Goal: Task Accomplishment & Management: Complete application form

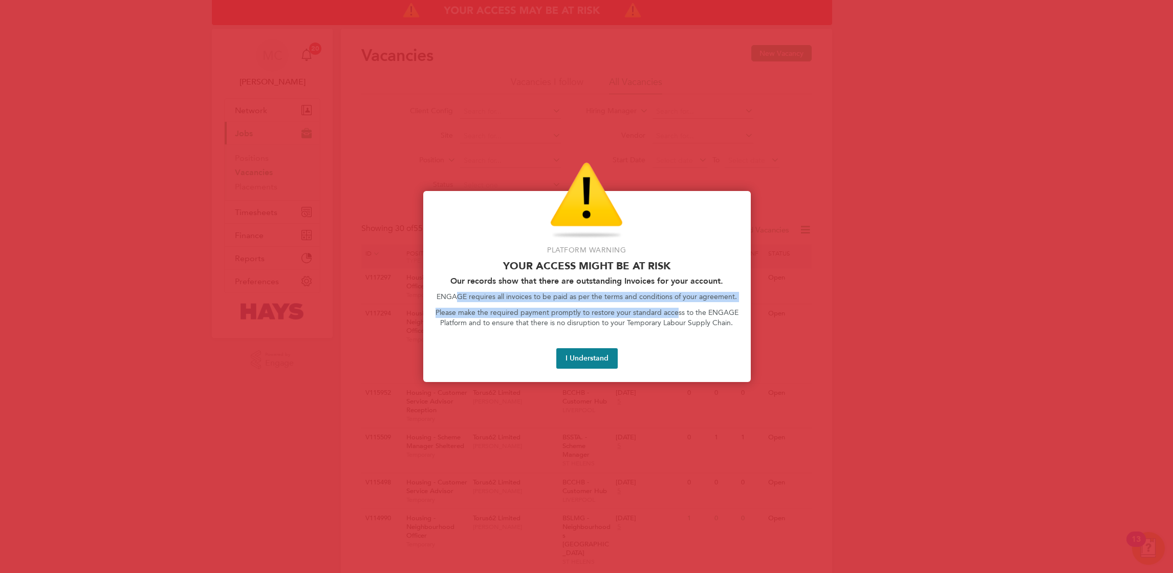
drag, startPoint x: 465, startPoint y: 291, endPoint x: 678, endPoint y: 314, distance: 213.6
click at [678, 314] on div "Platform Warning Your access might be at risk Our records show that there are o…" at bounding box center [587, 286] width 328 height 191
click at [678, 314] on p "Please make the required payment promptly to restore your standard access to th…" at bounding box center [587, 318] width 303 height 20
click at [589, 362] on button "I Understand" at bounding box center [586, 358] width 61 height 20
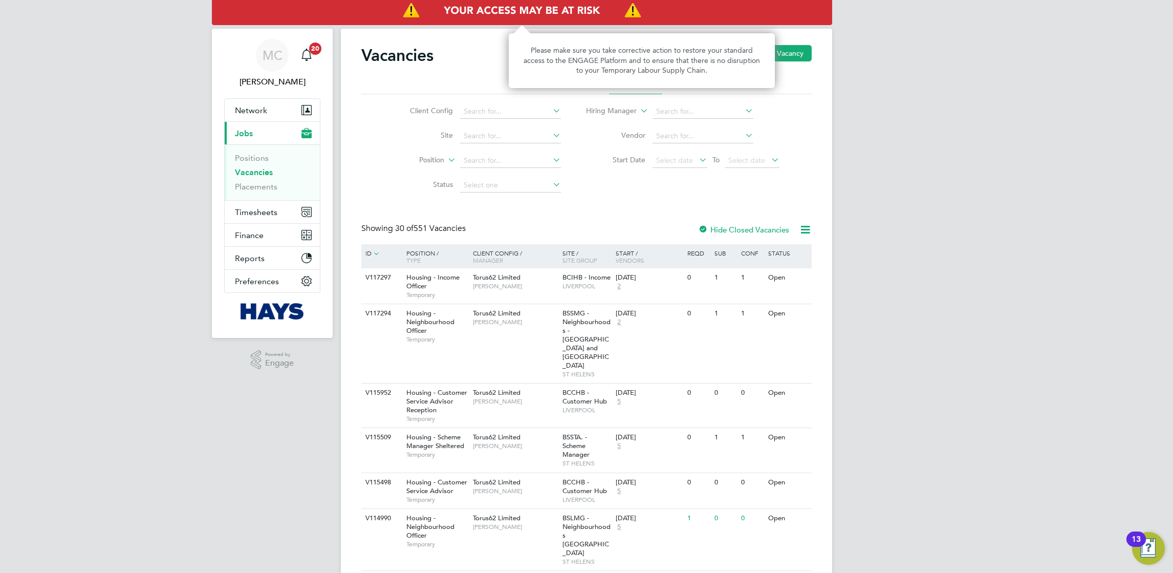
click at [557, 10] on img "Access At Risk" at bounding box center [522, 10] width 620 height 29
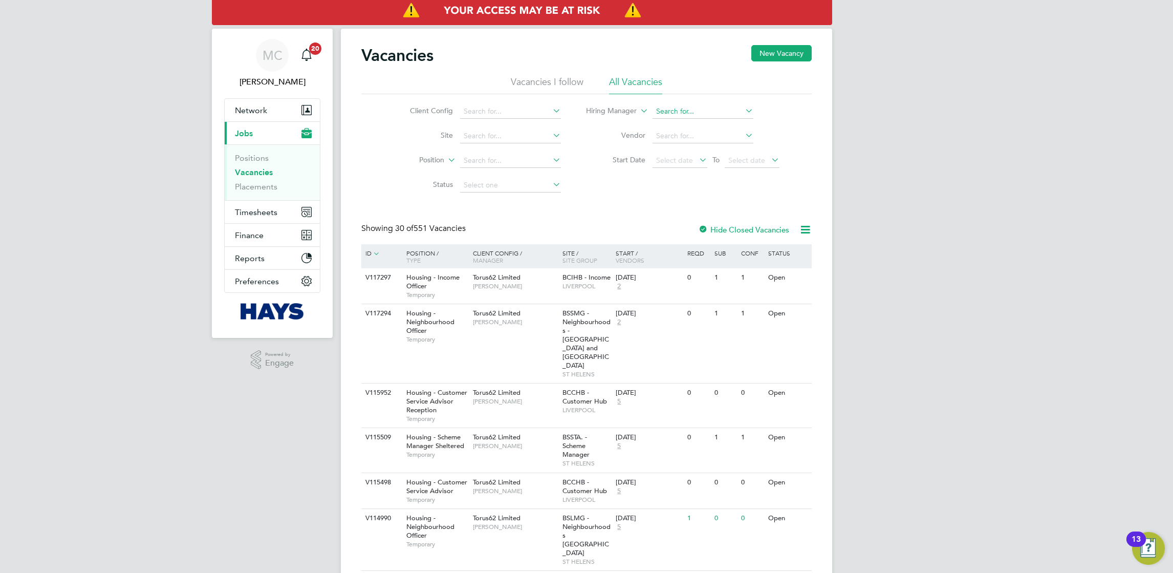
click at [700, 106] on input at bounding box center [703, 111] width 101 height 14
click at [699, 125] on li "[PERSON_NAME]" at bounding box center [716, 125] width 129 height 14
type input "[PERSON_NAME]"
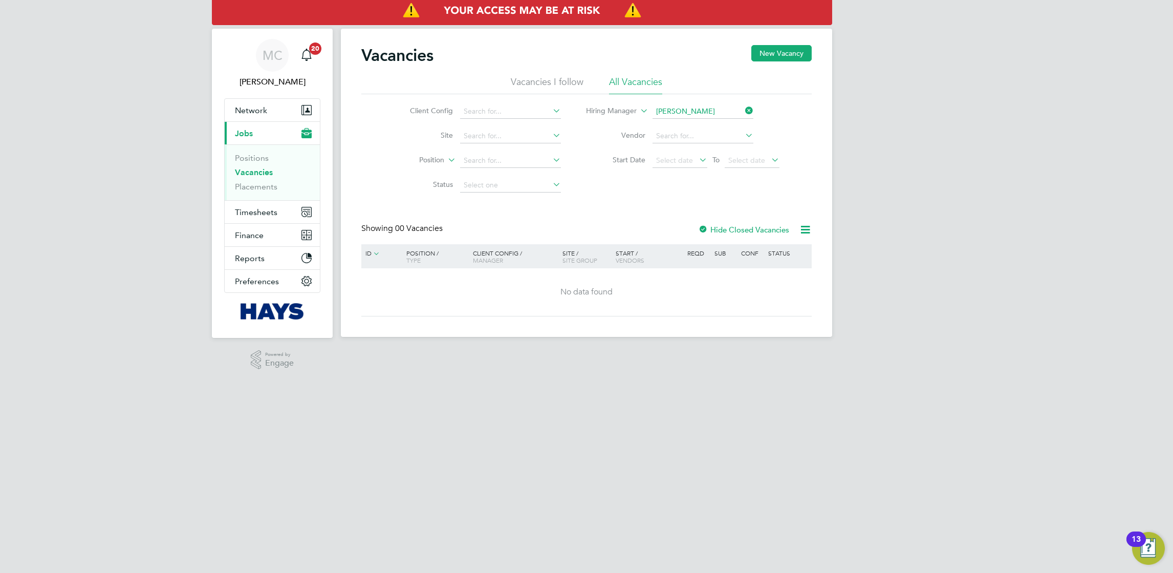
click at [554, 84] on li "Vacancies I follow" at bounding box center [547, 85] width 73 height 18
click at [318, 65] on link "MC [PERSON_NAME]" at bounding box center [272, 63] width 96 height 49
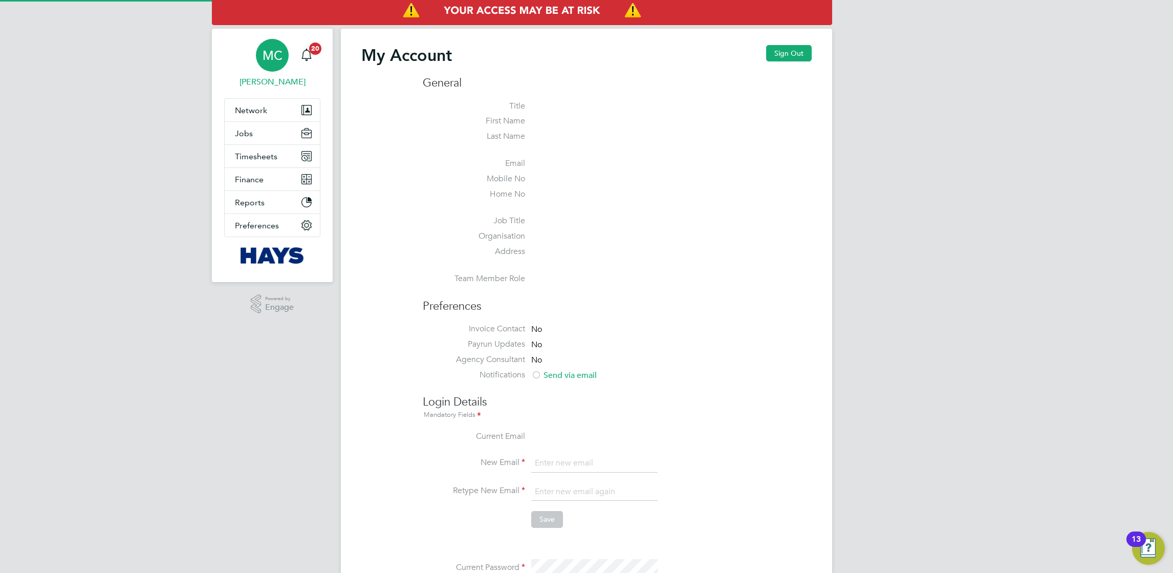
type input "[PERSON_NAME][EMAIL_ADDRESS][PERSON_NAME][PERSON_NAME][DOMAIN_NAME]"
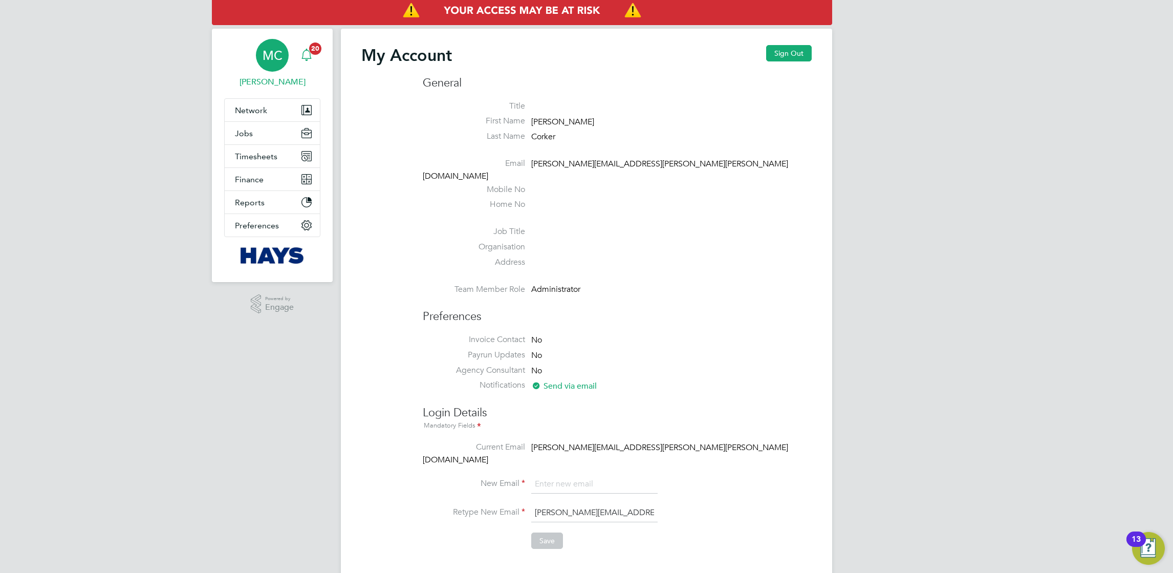
click at [308, 44] on link "Notifications 20" at bounding box center [306, 55] width 20 height 33
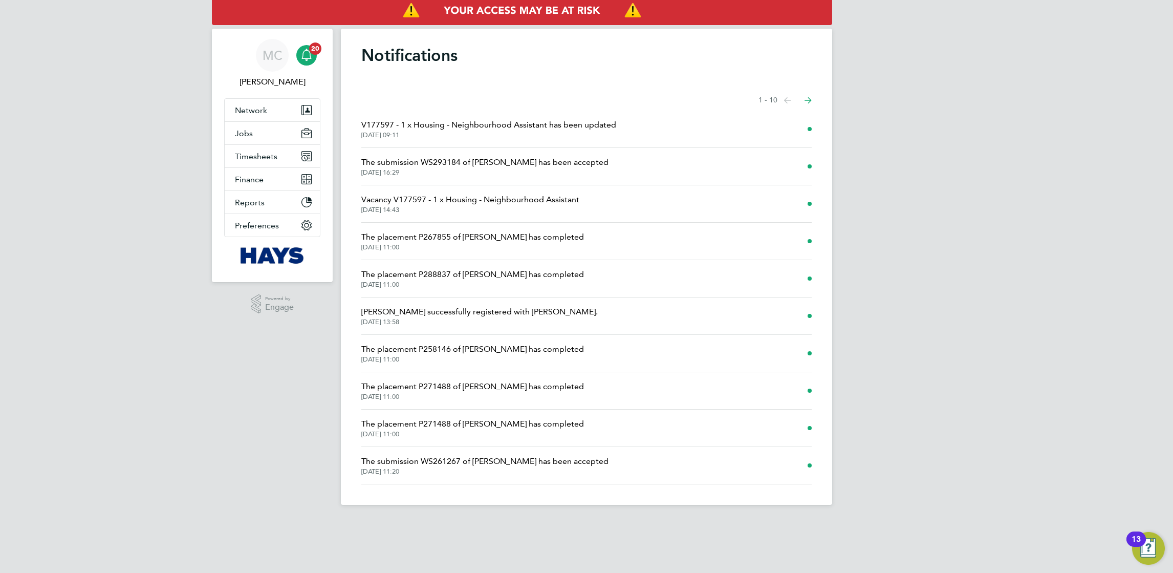
click at [548, 126] on span "V177597 - 1 x Housing - Neighbourhood Assistant has been updated" at bounding box center [488, 125] width 255 height 12
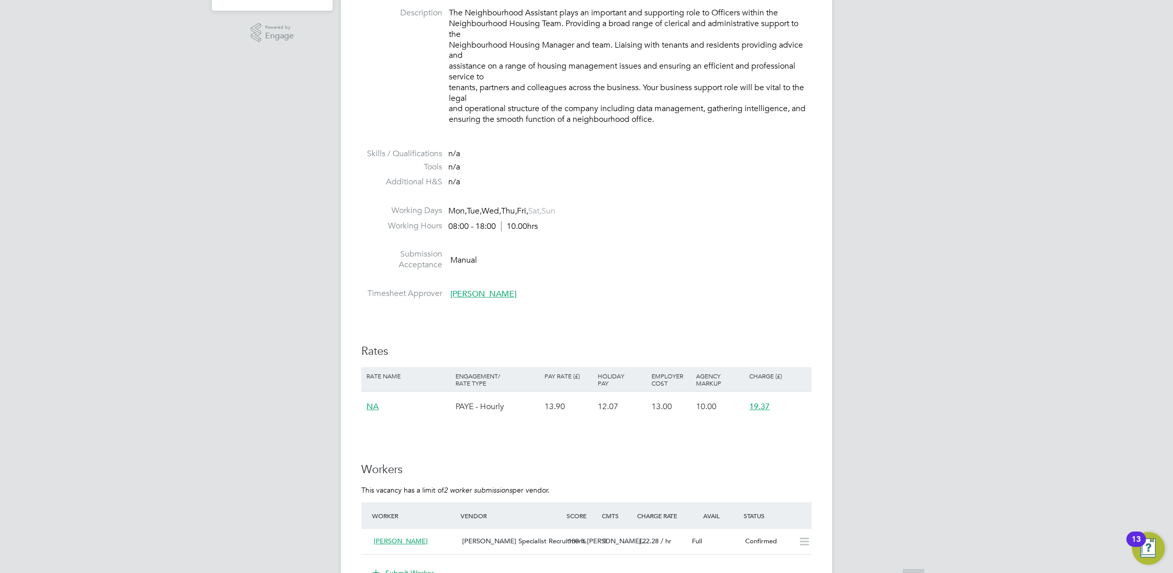
scroll to position [537, 0]
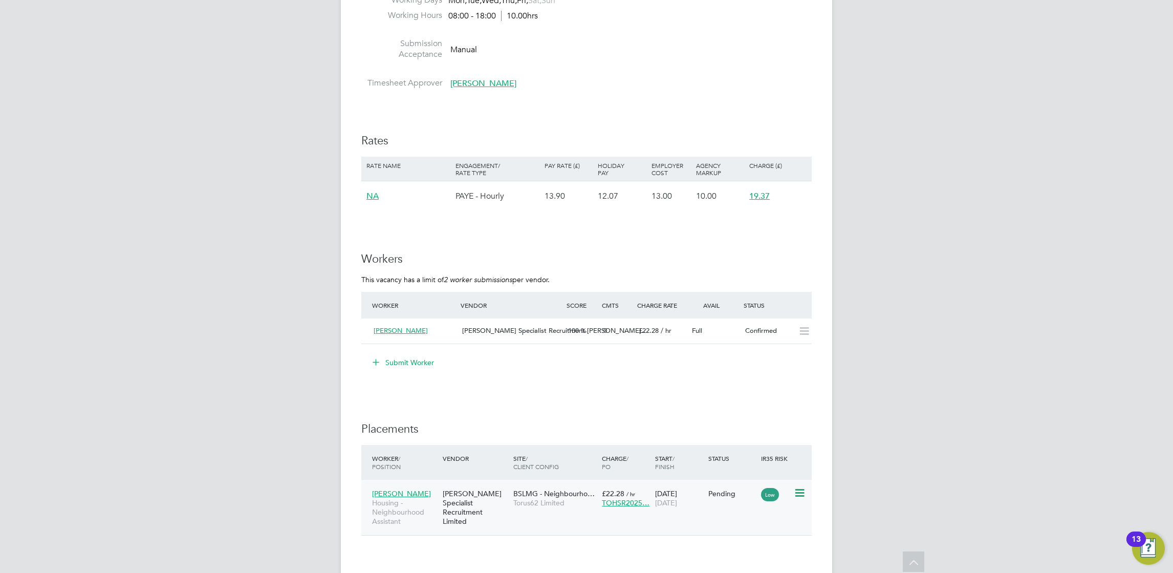
click at [794, 494] on icon at bounding box center [799, 493] width 10 height 12
click at [756, 558] on li "Start" at bounding box center [767, 557] width 73 height 14
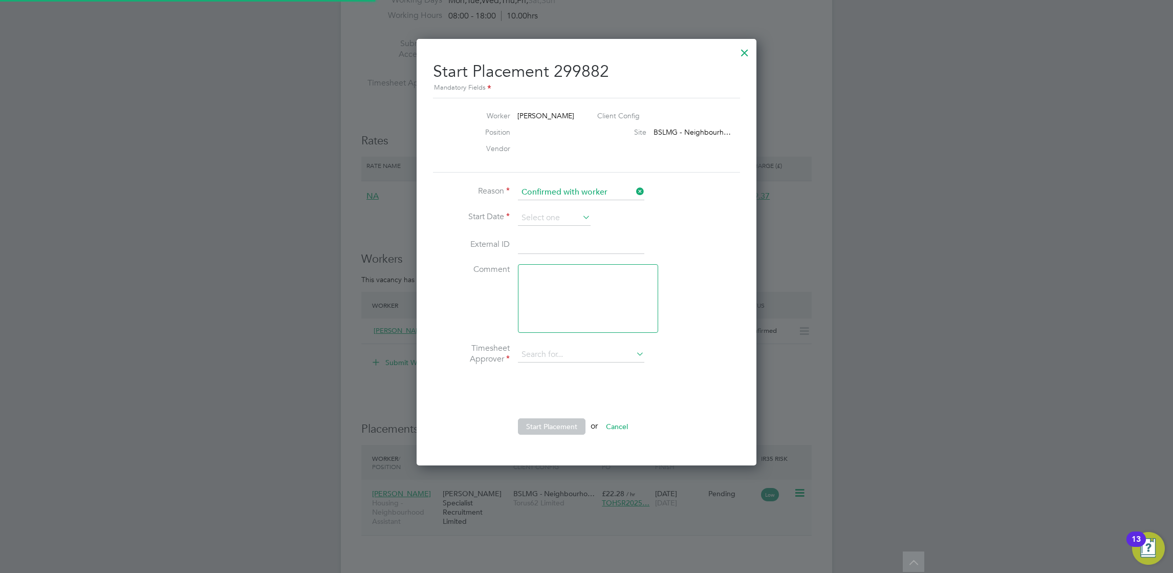
scroll to position [10, 126]
type input "[PERSON_NAME]"
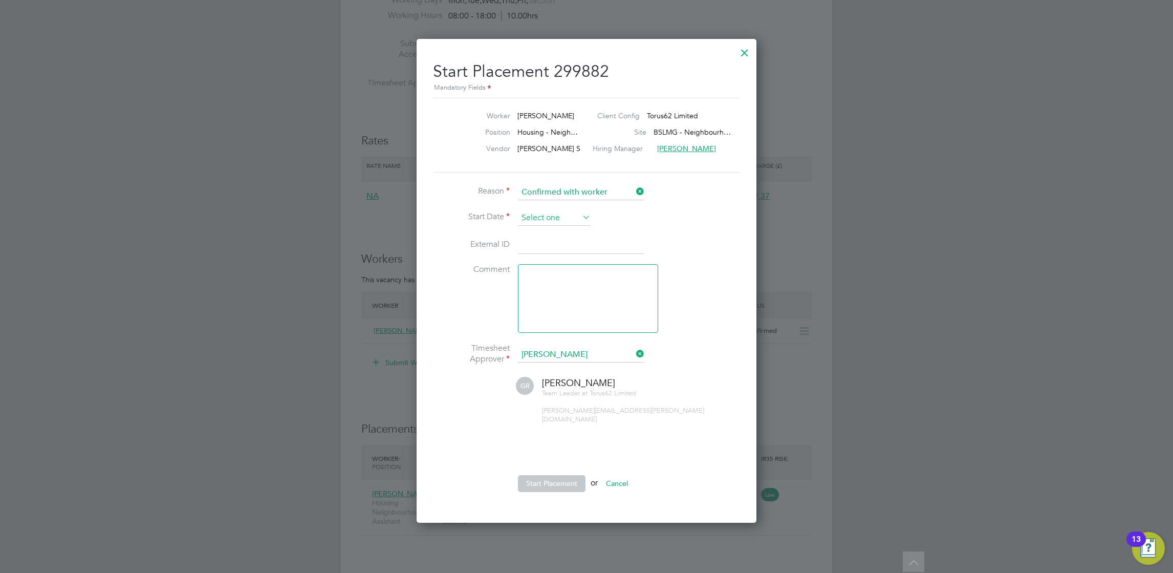
click at [555, 215] on input at bounding box center [554, 217] width 73 height 15
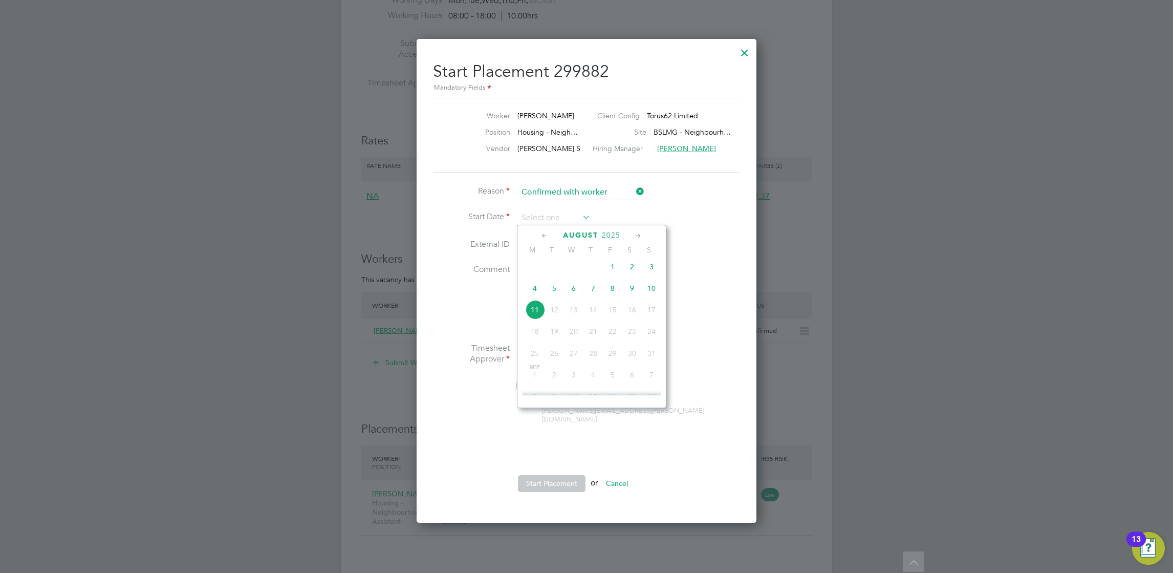
click at [540, 314] on span "11" at bounding box center [534, 309] width 19 height 19
type input "[DATE]"
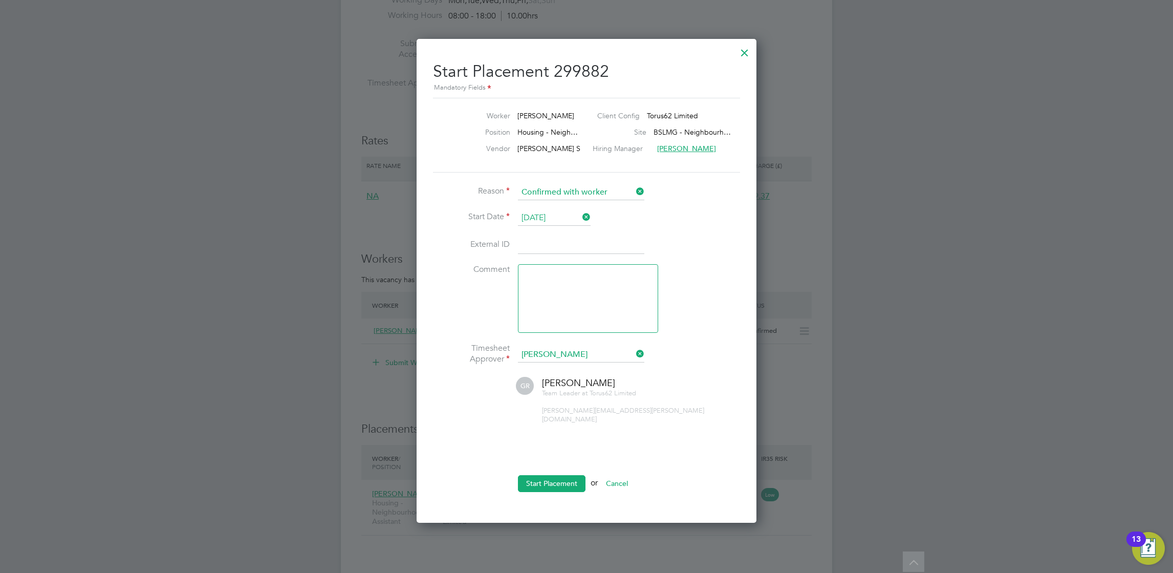
drag, startPoint x: 563, startPoint y: 243, endPoint x: 561, endPoint y: 449, distance: 206.3
click at [563, 243] on input at bounding box center [581, 245] width 126 height 18
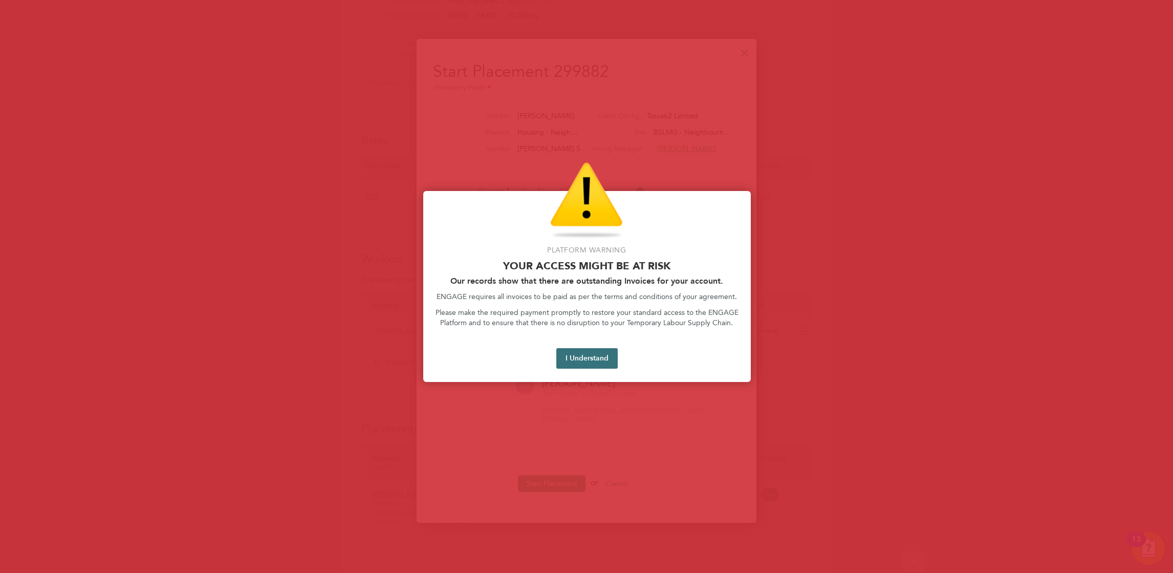
click at [592, 362] on button "I Understand" at bounding box center [586, 358] width 61 height 20
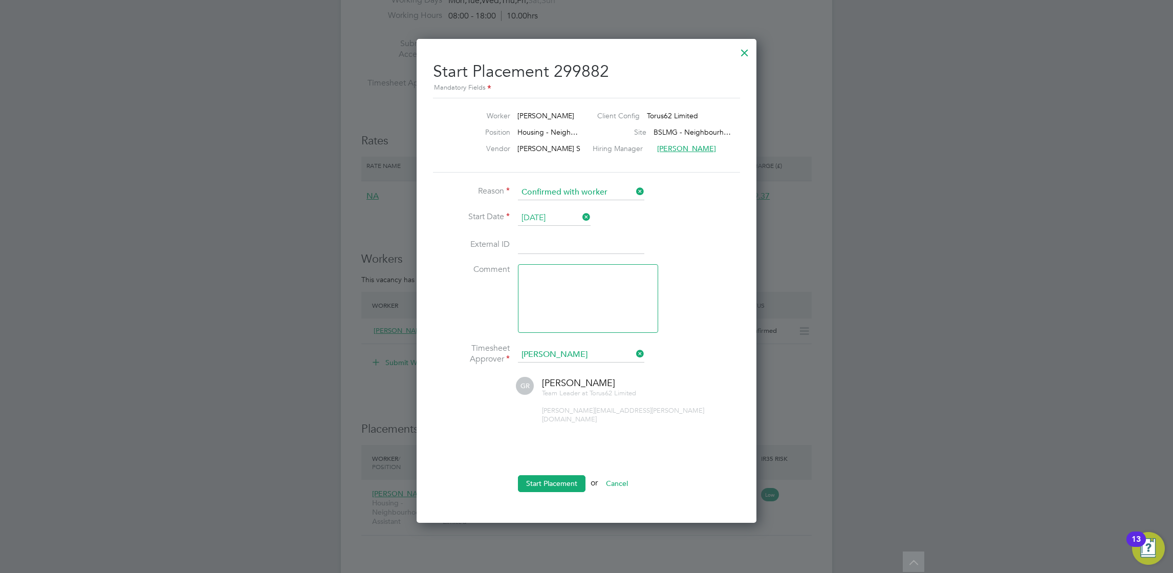
drag, startPoint x: 653, startPoint y: 46, endPoint x: 697, endPoint y: 47, distance: 43.5
click at [688, 47] on div "Start Placement 299882 Mandatory Fields Worker [PERSON_NAME] Client Config Toru…" at bounding box center [587, 281] width 340 height 484
click at [738, 50] on div at bounding box center [745, 50] width 18 height 18
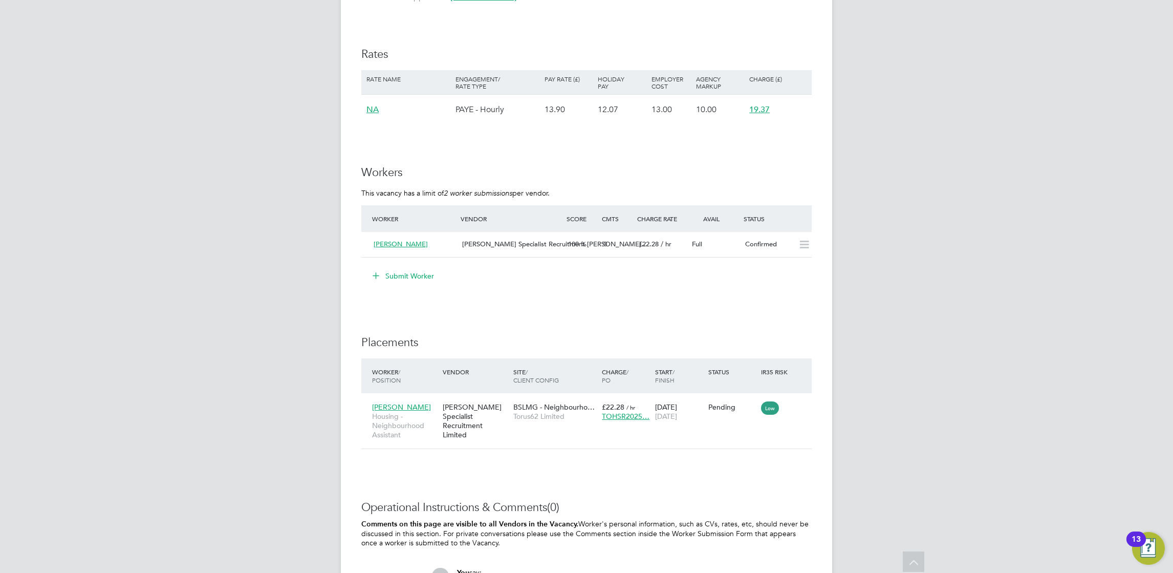
scroll to position [617, 0]
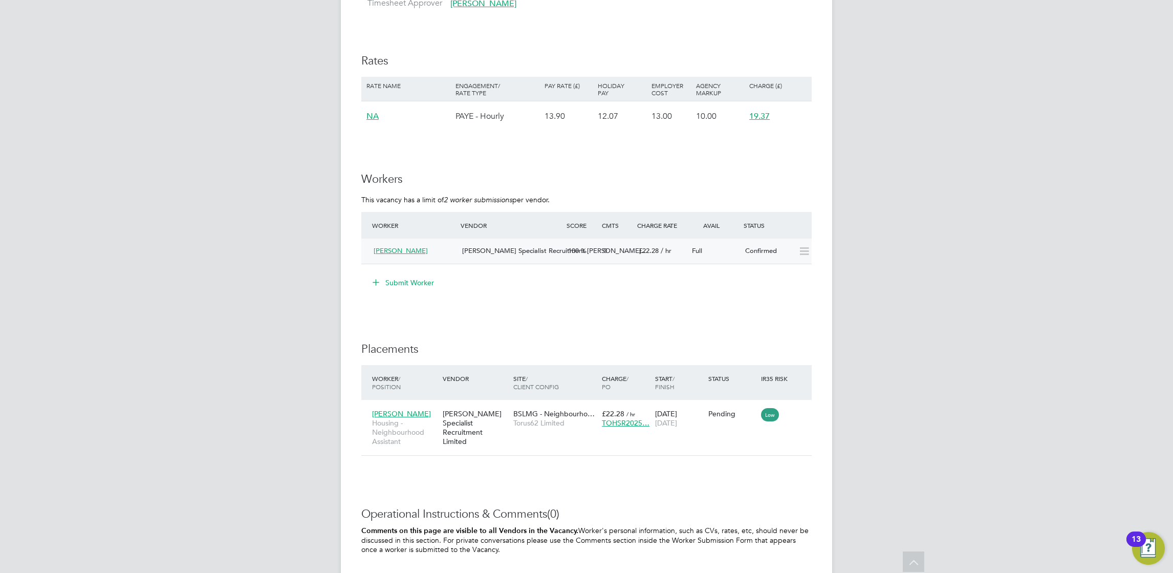
click at [801, 247] on icon at bounding box center [804, 251] width 13 height 8
click at [806, 255] on icon at bounding box center [804, 251] width 13 height 8
click at [910, 347] on div "MC [PERSON_NAME] Notifications Applications: Network Team Members Businesses Si…" at bounding box center [586, 55] width 1173 height 1344
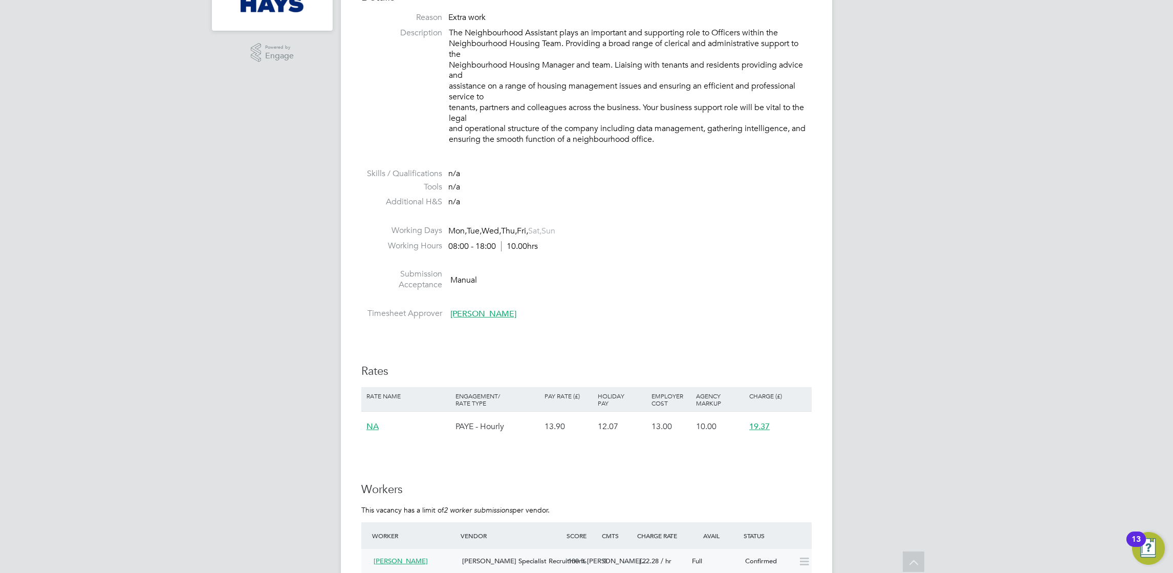
scroll to position [3, 0]
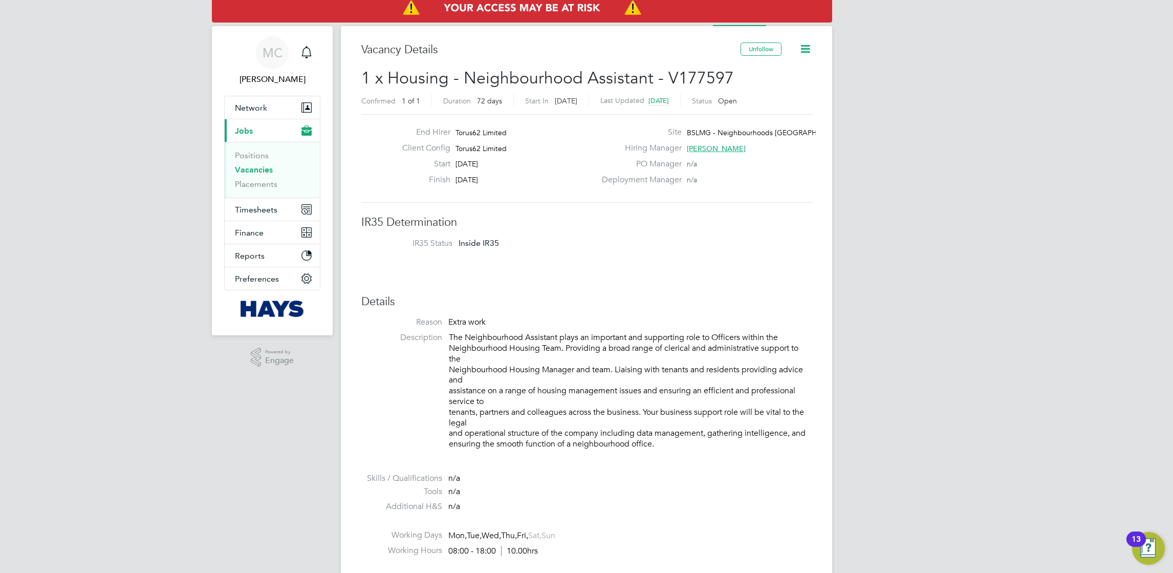
click at [799, 42] on icon at bounding box center [805, 48] width 13 height 13
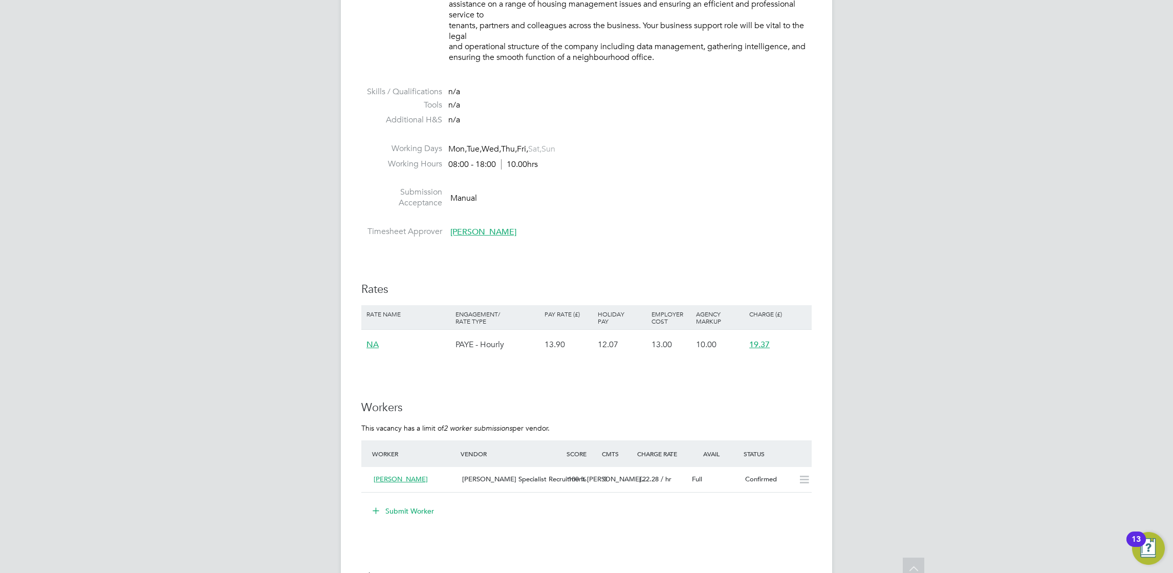
scroll to position [463, 0]
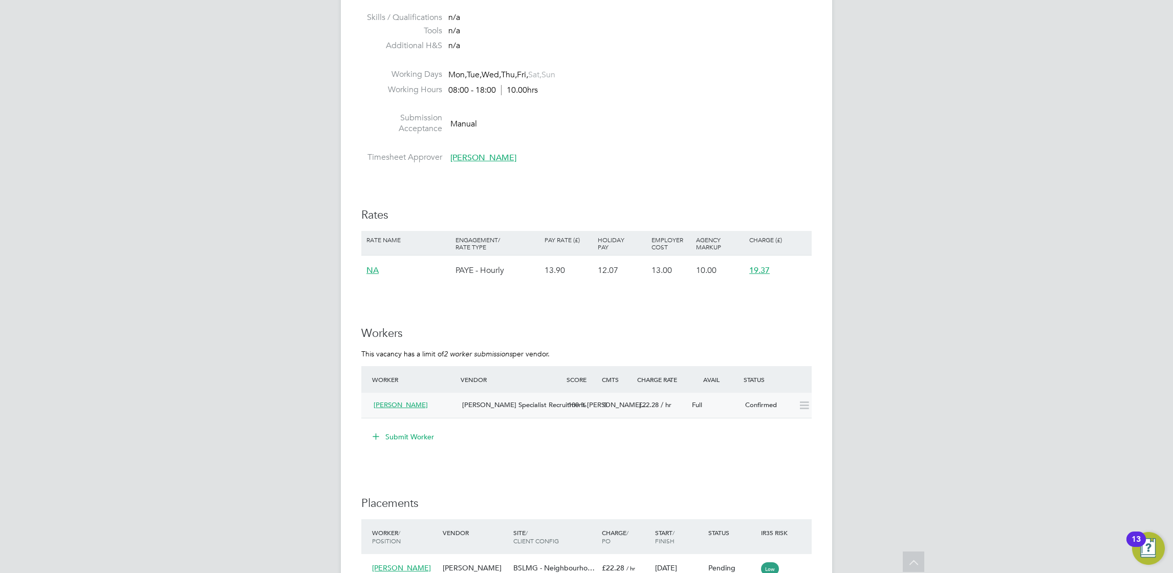
click at [808, 405] on icon at bounding box center [804, 405] width 13 height 8
click at [704, 405] on div "Full" at bounding box center [714, 405] width 53 height 17
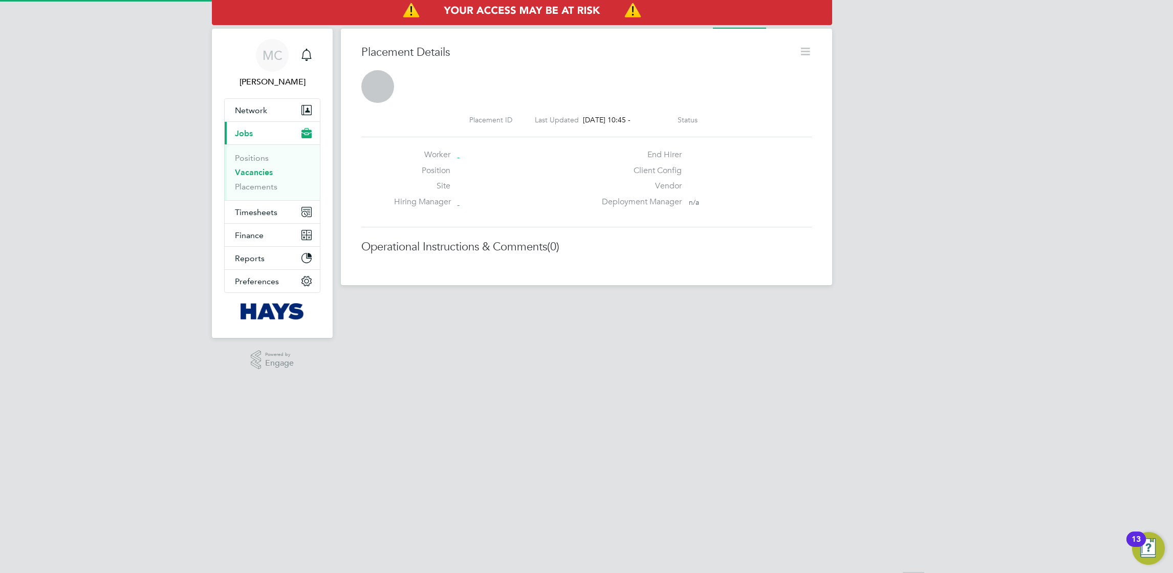
scroll to position [5, 5]
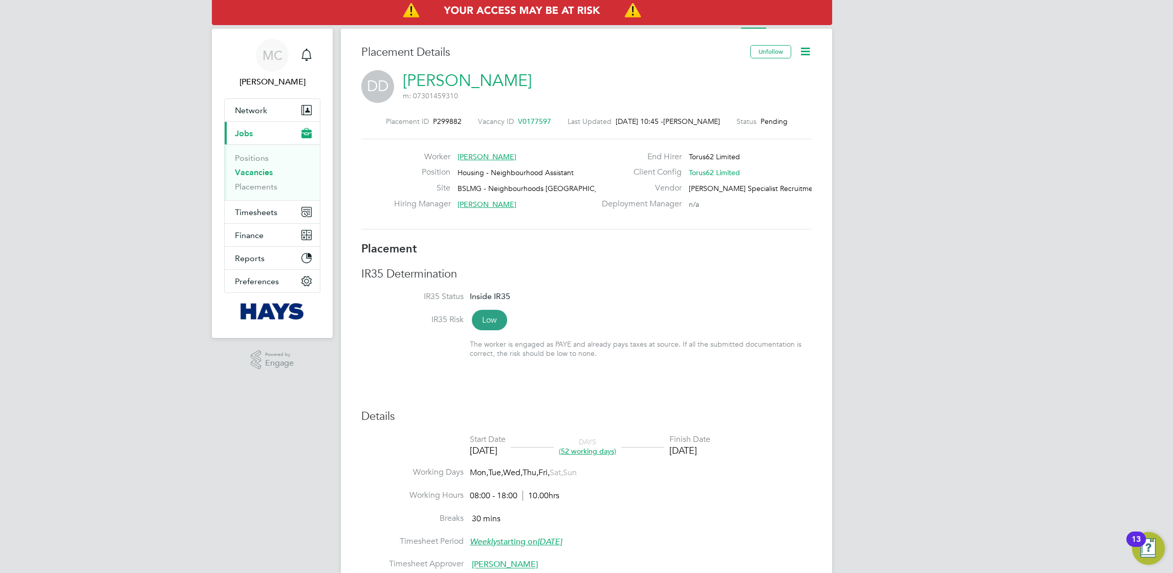
click at [808, 58] on icon at bounding box center [805, 51] width 13 height 13
click at [754, 108] on li "Start" at bounding box center [772, 110] width 75 height 14
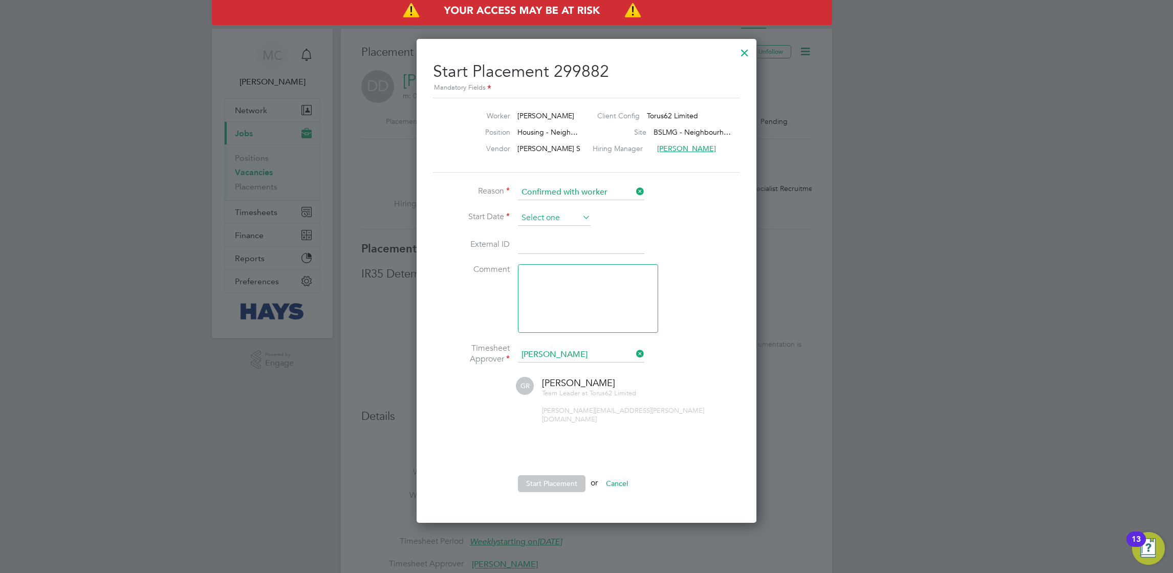
click at [555, 221] on input at bounding box center [554, 217] width 73 height 15
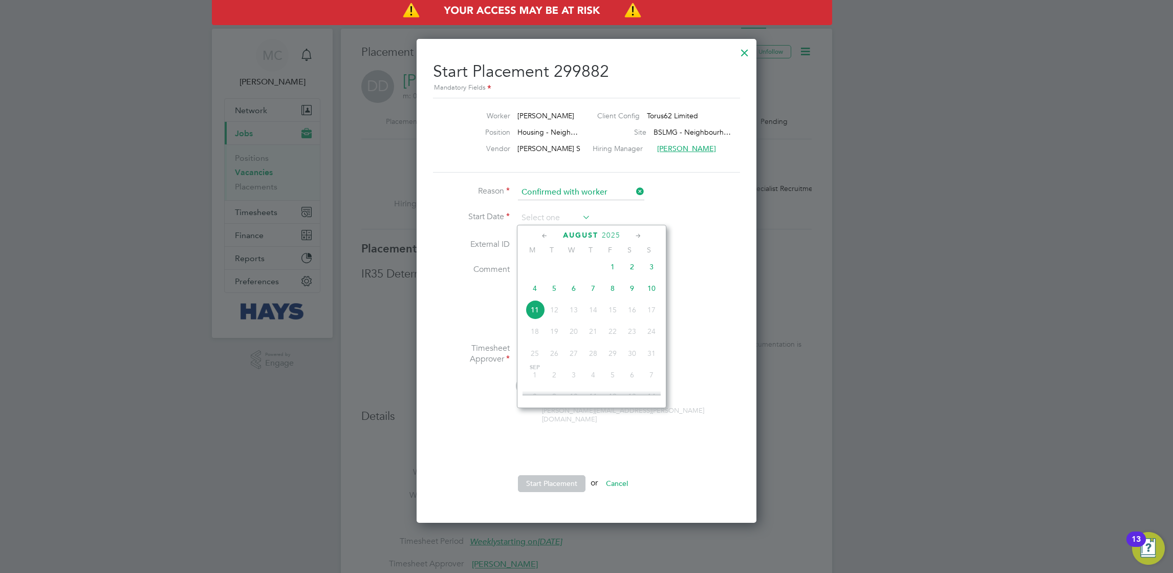
click at [529, 311] on span "11" at bounding box center [534, 309] width 19 height 19
type input "[DATE]"
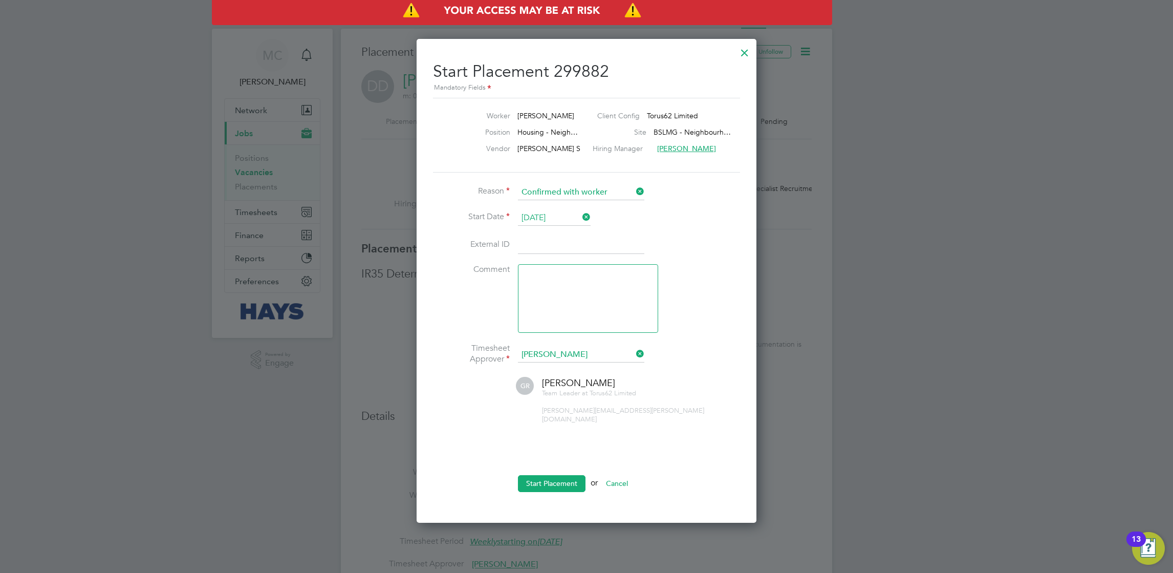
drag, startPoint x: 576, startPoint y: 251, endPoint x: 557, endPoint y: 363, distance: 113.1
click at [576, 251] on input at bounding box center [581, 245] width 126 height 18
paste input "30637694"
type input "30637694"
click at [575, 303] on textarea at bounding box center [588, 298] width 140 height 69
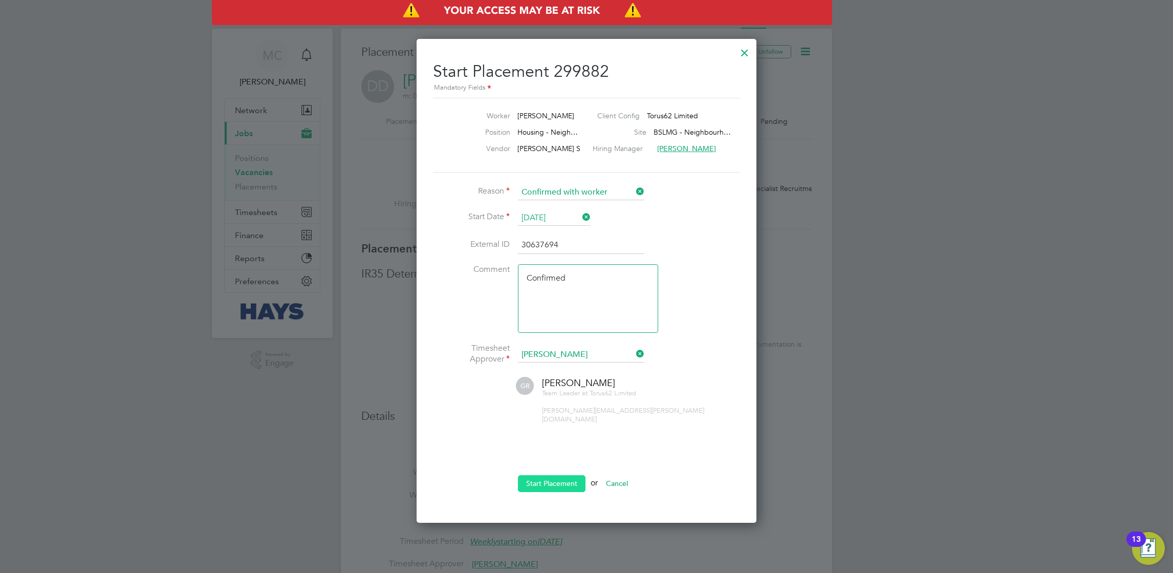
type textarea "Confirmed"
click at [569, 476] on button "Start Placement" at bounding box center [552, 483] width 68 height 16
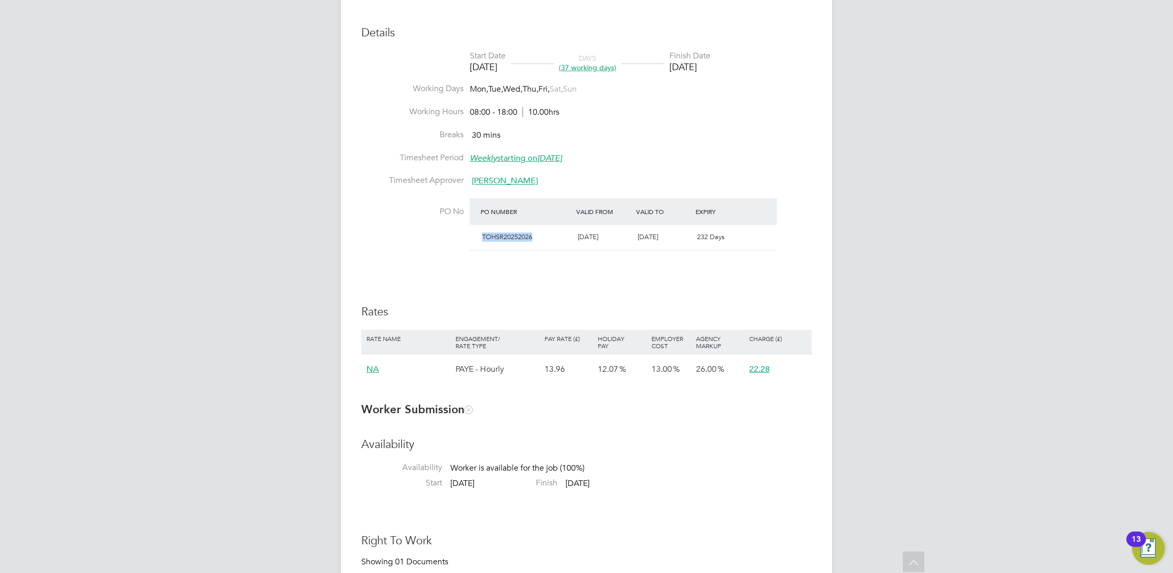
drag, startPoint x: 529, startPoint y: 238, endPoint x: 481, endPoint y: 239, distance: 48.1
click at [481, 239] on div "TOHSR20252026" at bounding box center [526, 237] width 96 height 17
copy span "TOHSR20252026"
drag, startPoint x: 935, startPoint y: 132, endPoint x: 970, endPoint y: 141, distance: 36.1
click at [935, 132] on div "MC [PERSON_NAME] Notifications Applications: Network Team Members Businesses Si…" at bounding box center [586, 485] width 1173 height 1737
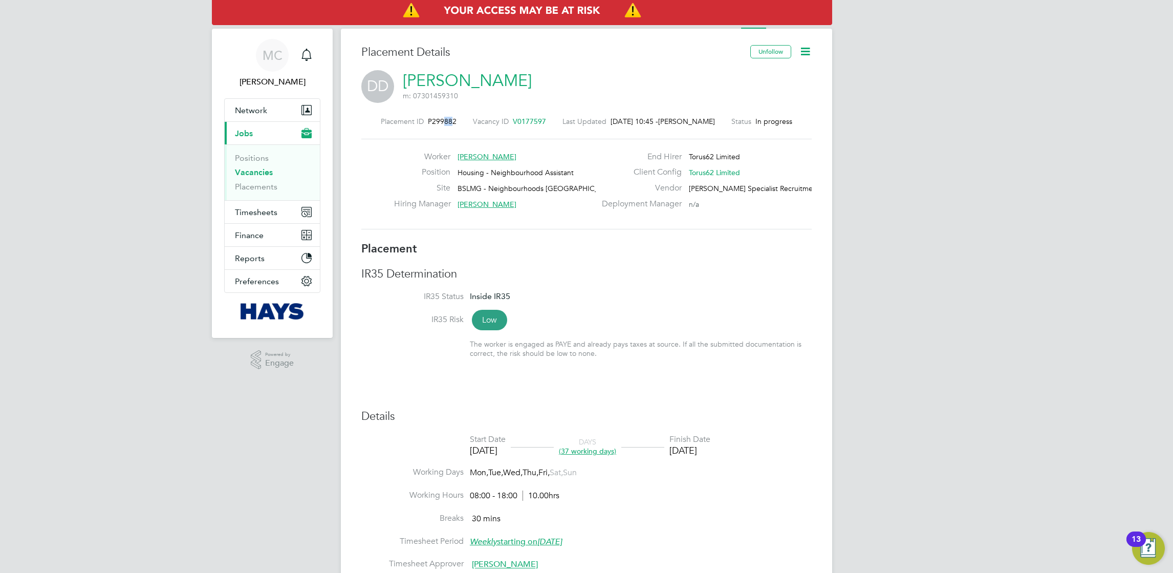
drag, startPoint x: 448, startPoint y: 113, endPoint x: 437, endPoint y: 121, distance: 13.2
click at [437, 121] on div "Placement ID P299882 Vacancy ID V0177597 Last Updated [DATE] 10:45 - [PERSON_NA…" at bounding box center [586, 172] width 450 height 137
drag, startPoint x: 452, startPoint y: 117, endPoint x: 419, endPoint y: 126, distance: 35.0
click at [419, 126] on div "Placement ID P299882 Vacancy ID V0177597 Last Updated [DATE] 10:45 - [PERSON_NA…" at bounding box center [586, 172] width 450 height 137
copy div "P299882"
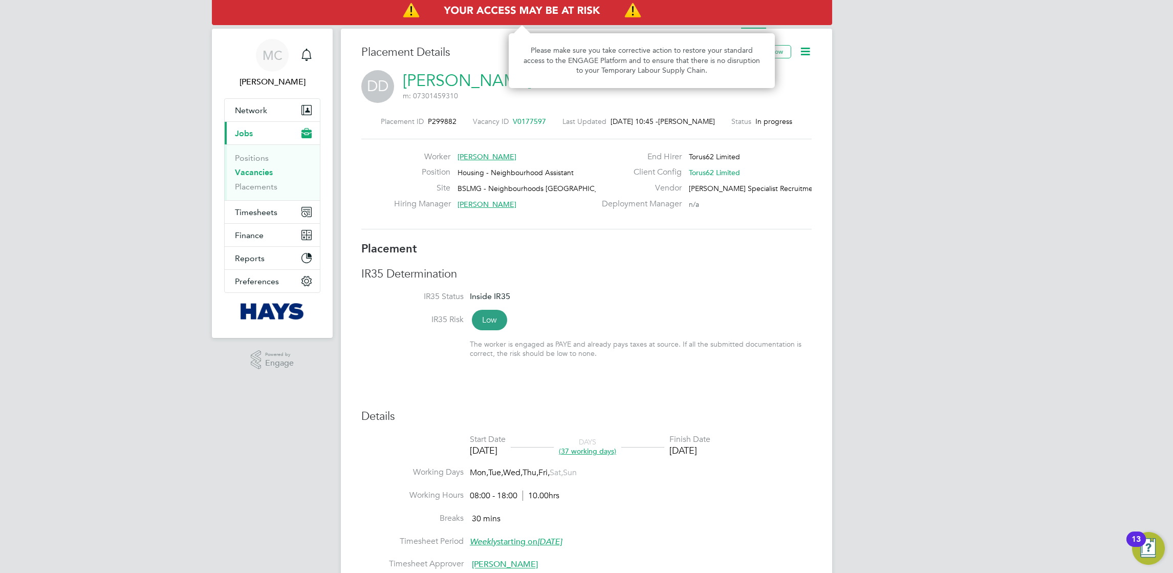
click at [652, 11] on img "Access At Risk" at bounding box center [522, 10] width 620 height 29
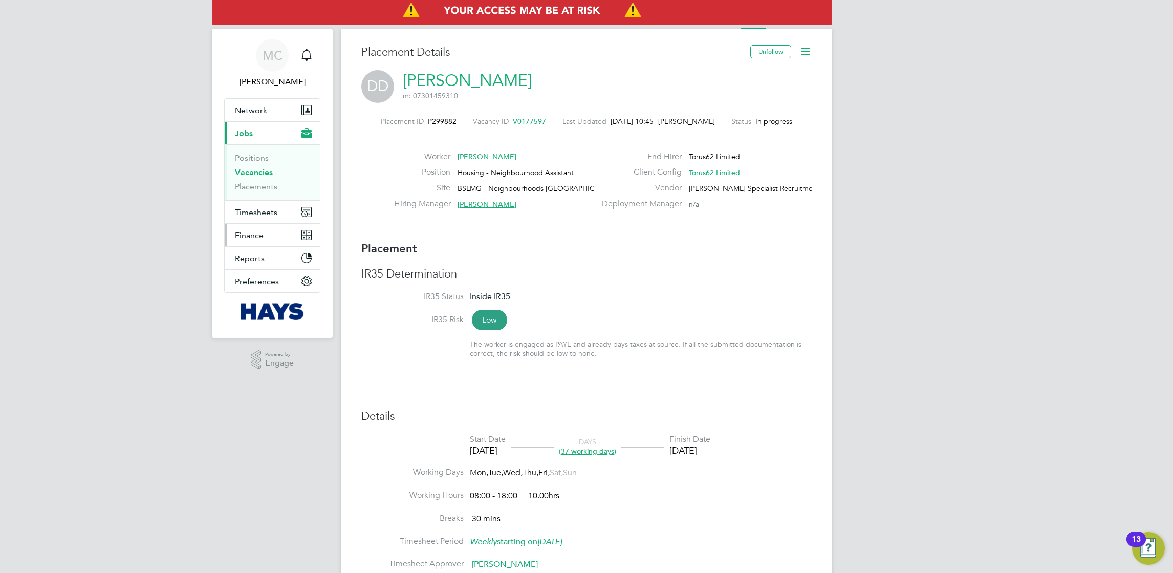
click at [256, 241] on button "Finance" at bounding box center [272, 235] width 95 height 23
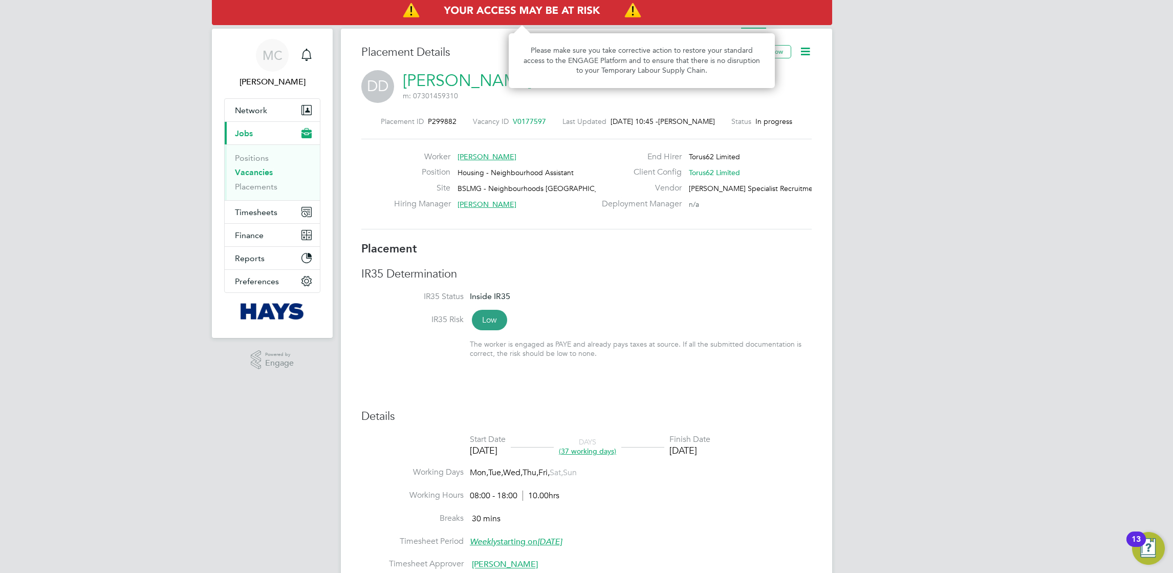
click at [495, 10] on img "Access At Risk" at bounding box center [522, 10] width 620 height 29
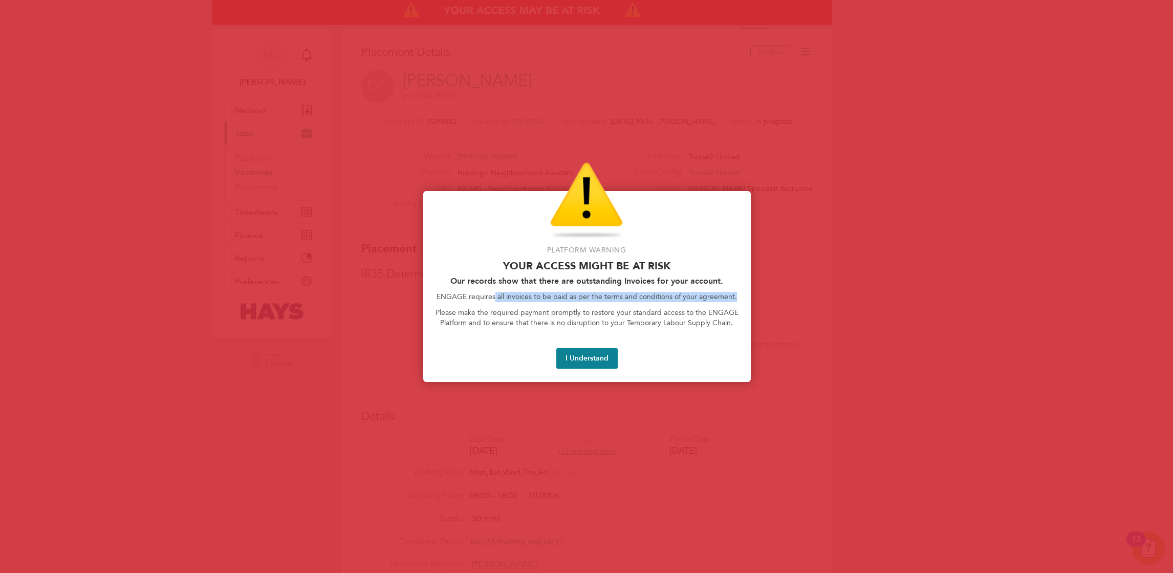
drag, startPoint x: 498, startPoint y: 299, endPoint x: 746, endPoint y: 294, distance: 247.8
click at [746, 294] on div "Platform Warning Your access might be at risk Our records show that there are o…" at bounding box center [587, 286] width 328 height 191
drag, startPoint x: 746, startPoint y: 294, endPoint x: 736, endPoint y: 294, distance: 9.7
click at [736, 294] on p "ENGAGE requires all invoices to be paid as per the terms and conditions of your…" at bounding box center [587, 297] width 303 height 10
click at [588, 360] on button "I Understand" at bounding box center [586, 358] width 61 height 20
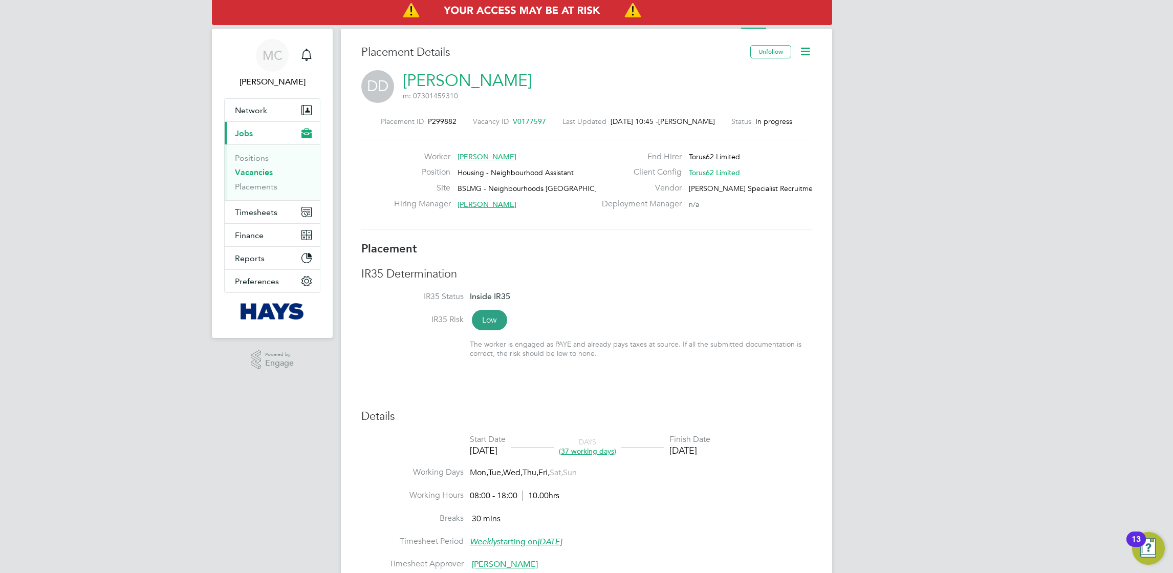
click at [801, 49] on icon at bounding box center [805, 51] width 13 height 13
click at [535, 83] on div "DD [PERSON_NAME] m: 07301459310" at bounding box center [586, 87] width 450 height 35
click at [254, 49] on link "MC [PERSON_NAME]" at bounding box center [272, 63] width 96 height 49
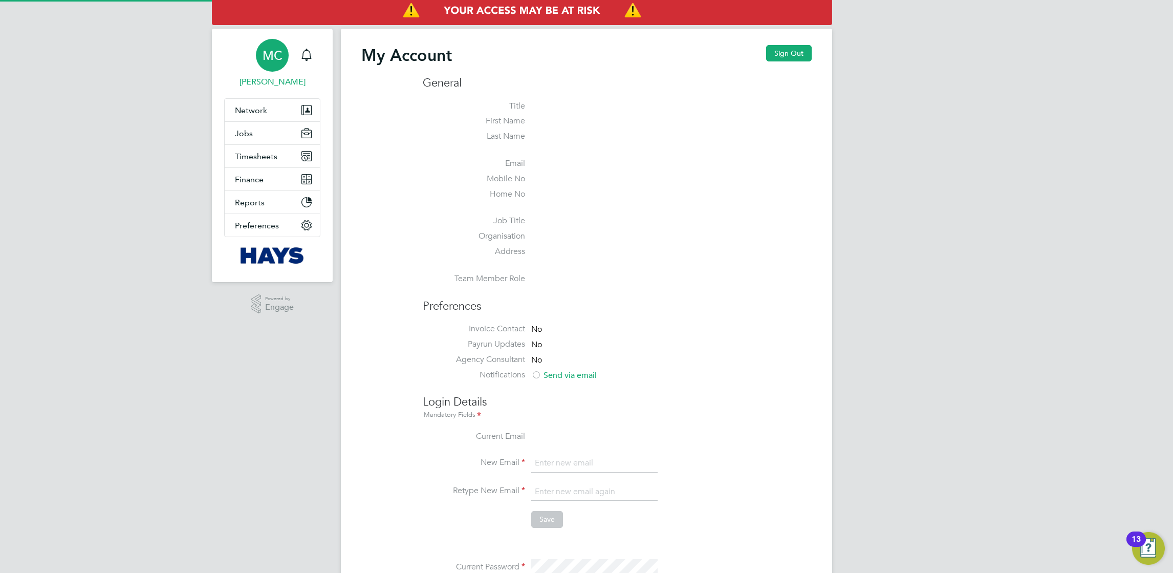
type input "[PERSON_NAME][EMAIL_ADDRESS][PERSON_NAME][PERSON_NAME][DOMAIN_NAME]"
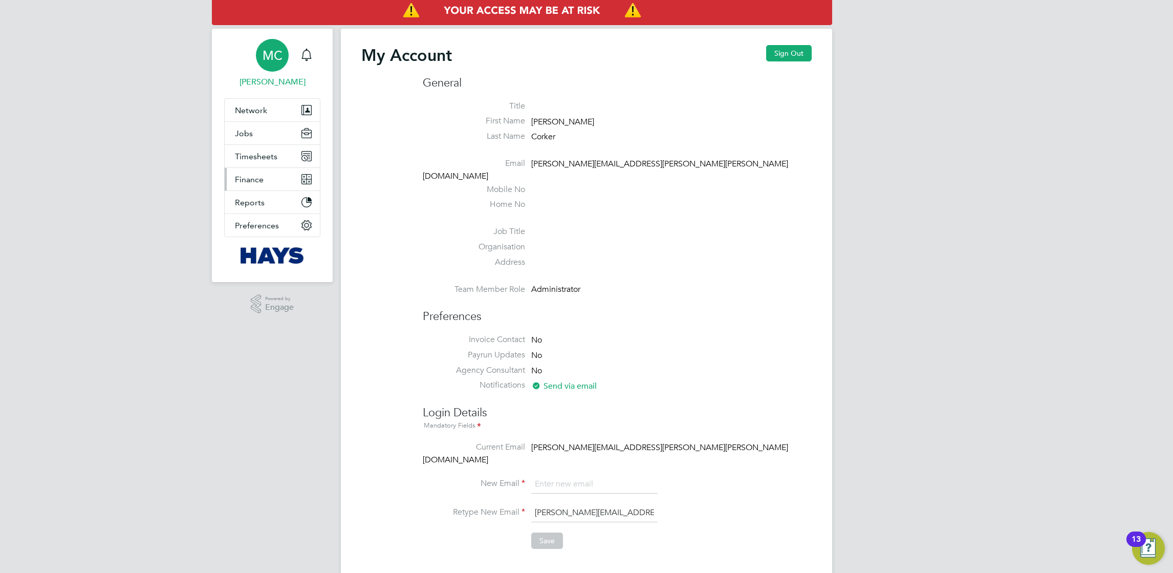
click at [249, 175] on span "Finance" at bounding box center [249, 180] width 29 height 10
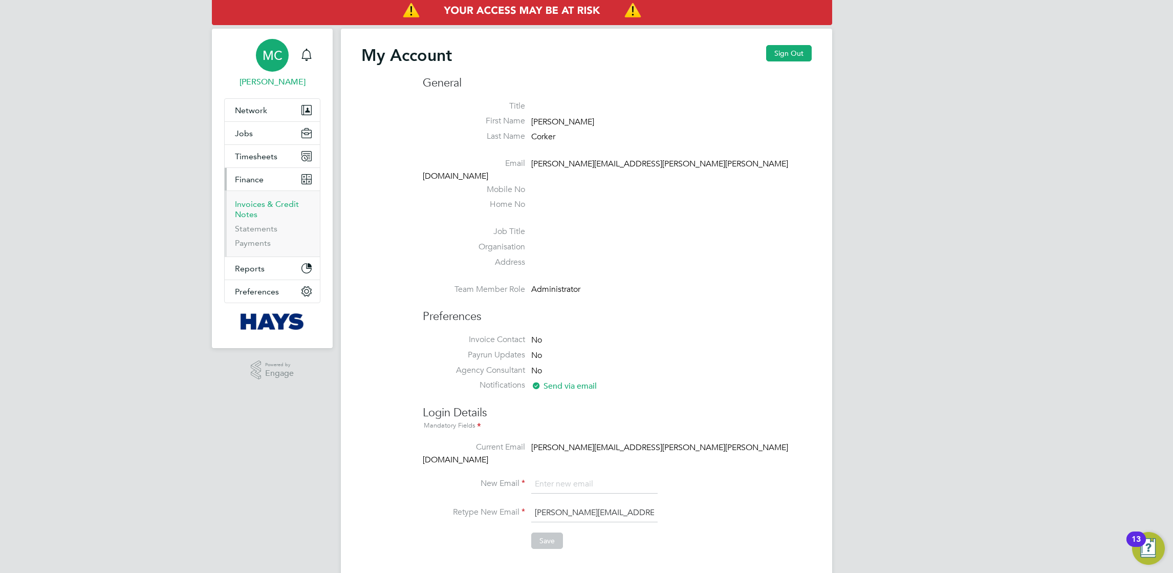
click at [263, 208] on link "Invoices & Credit Notes" at bounding box center [267, 209] width 64 height 20
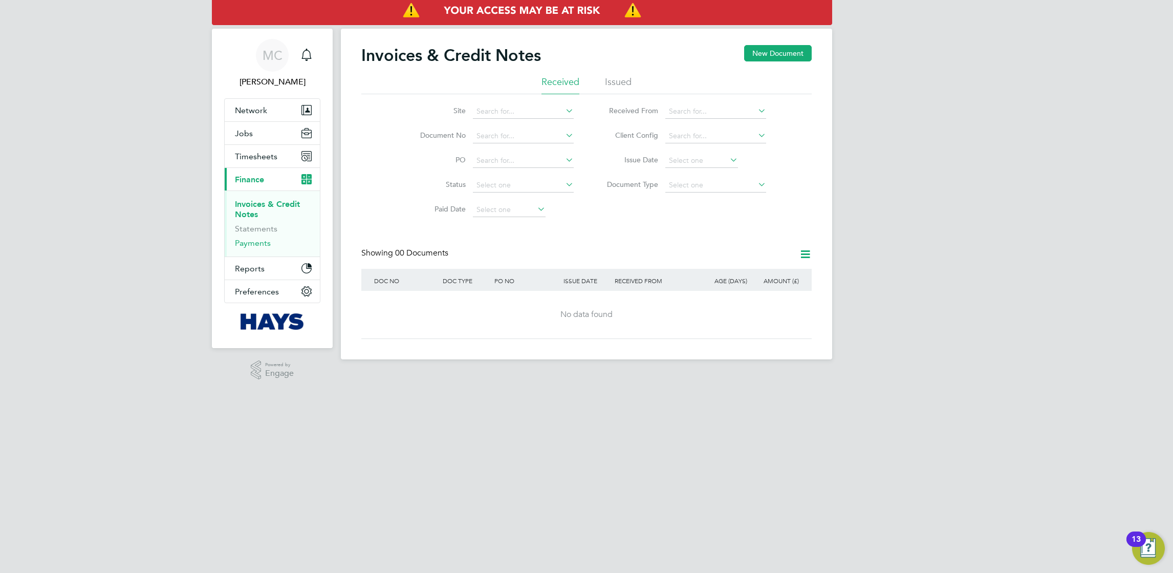
click at [250, 243] on link "Payments" at bounding box center [253, 243] width 36 height 10
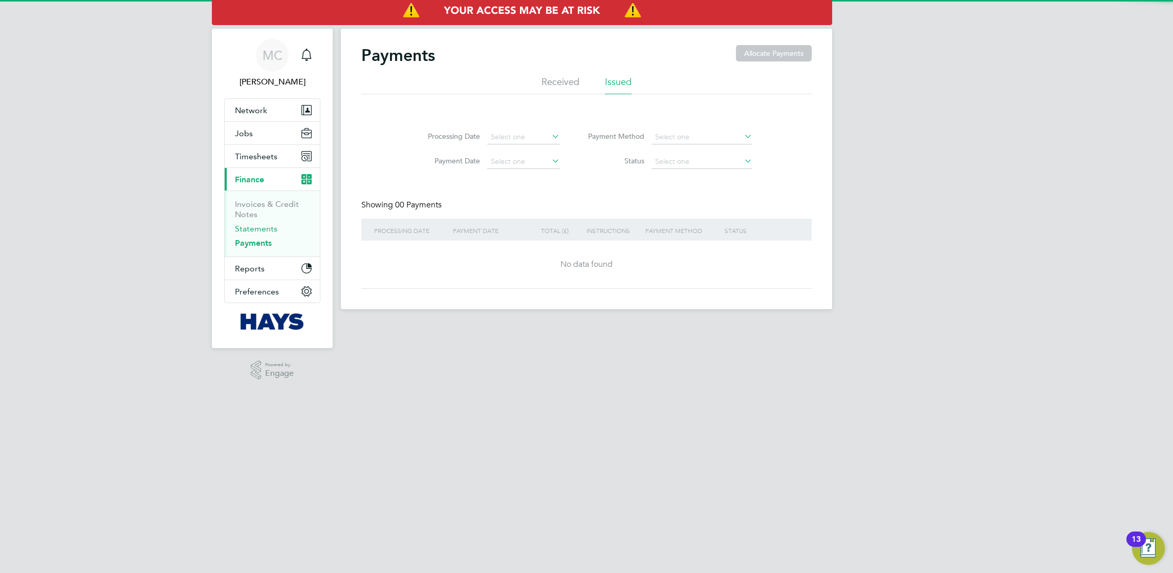
click at [265, 228] on link "Statements" at bounding box center [256, 229] width 42 height 10
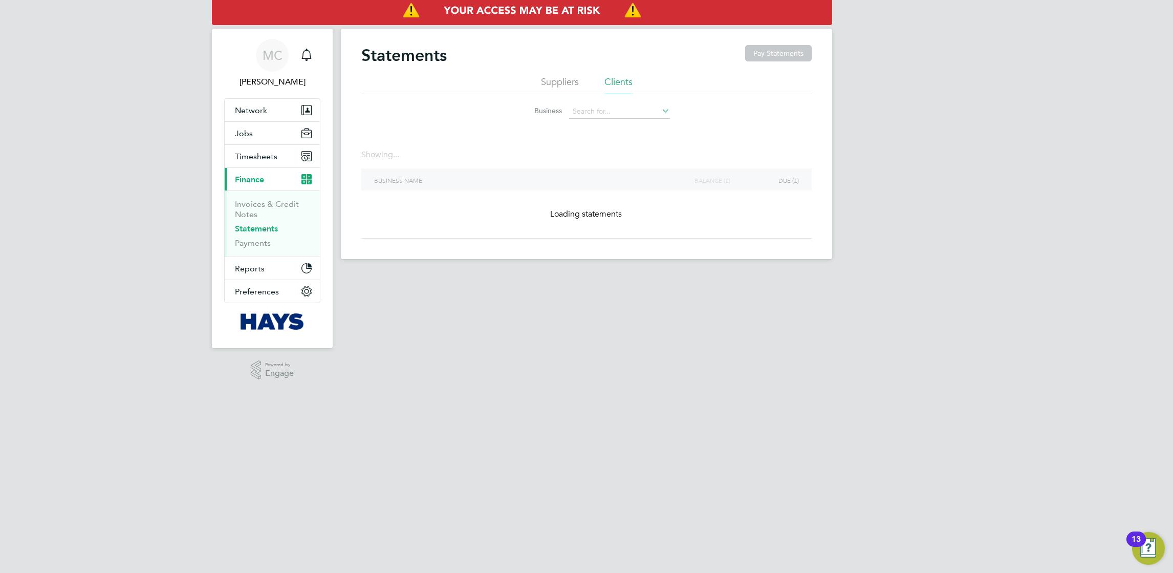
click at [561, 81] on li "Suppliers" at bounding box center [560, 85] width 38 height 18
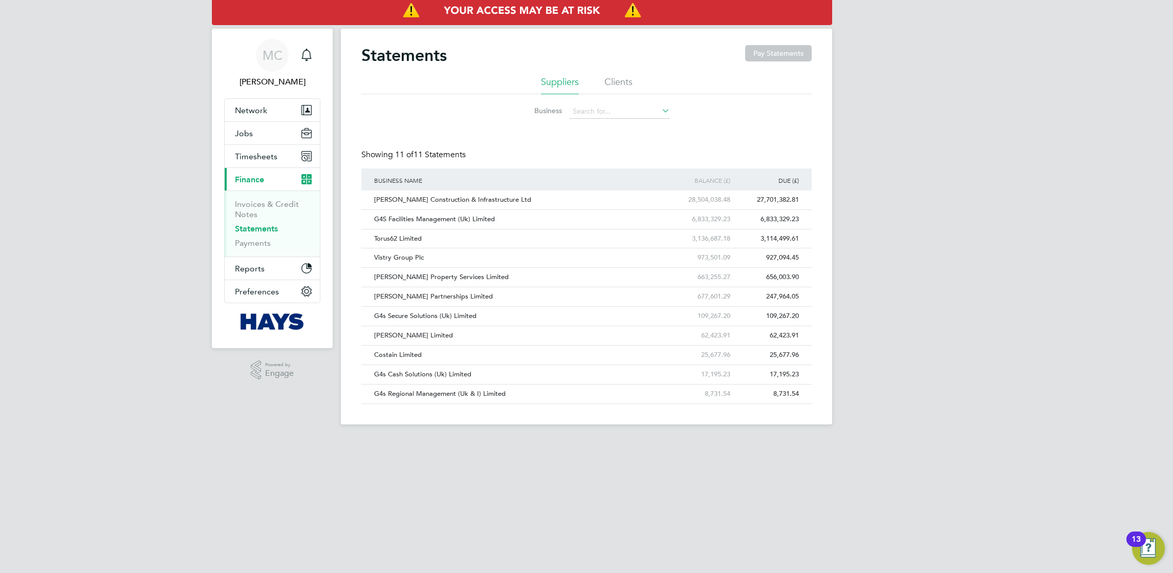
click at [627, 80] on li "Clients" at bounding box center [619, 85] width 28 height 18
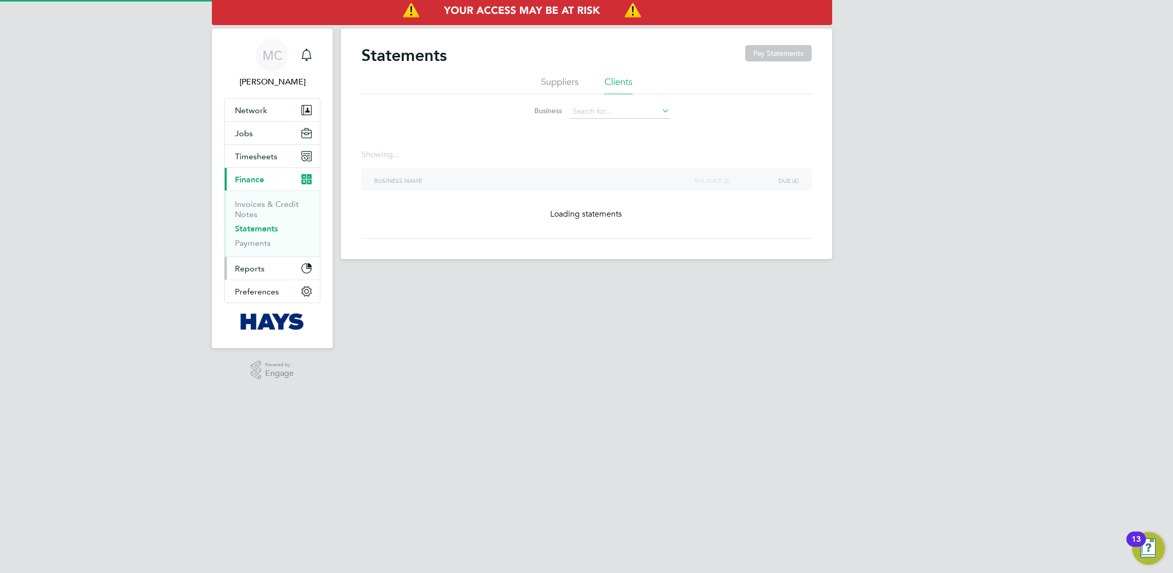
click at [263, 269] on span "Reports" at bounding box center [250, 269] width 30 height 10
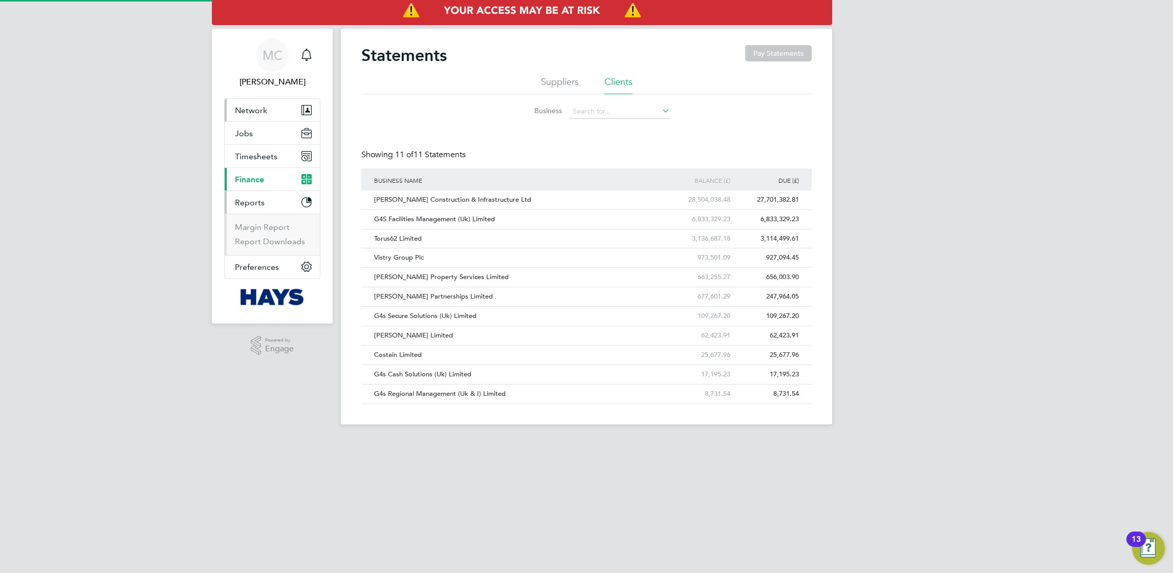
click at [256, 110] on span "Network" at bounding box center [251, 110] width 32 height 10
